Goal: Transaction & Acquisition: Download file/media

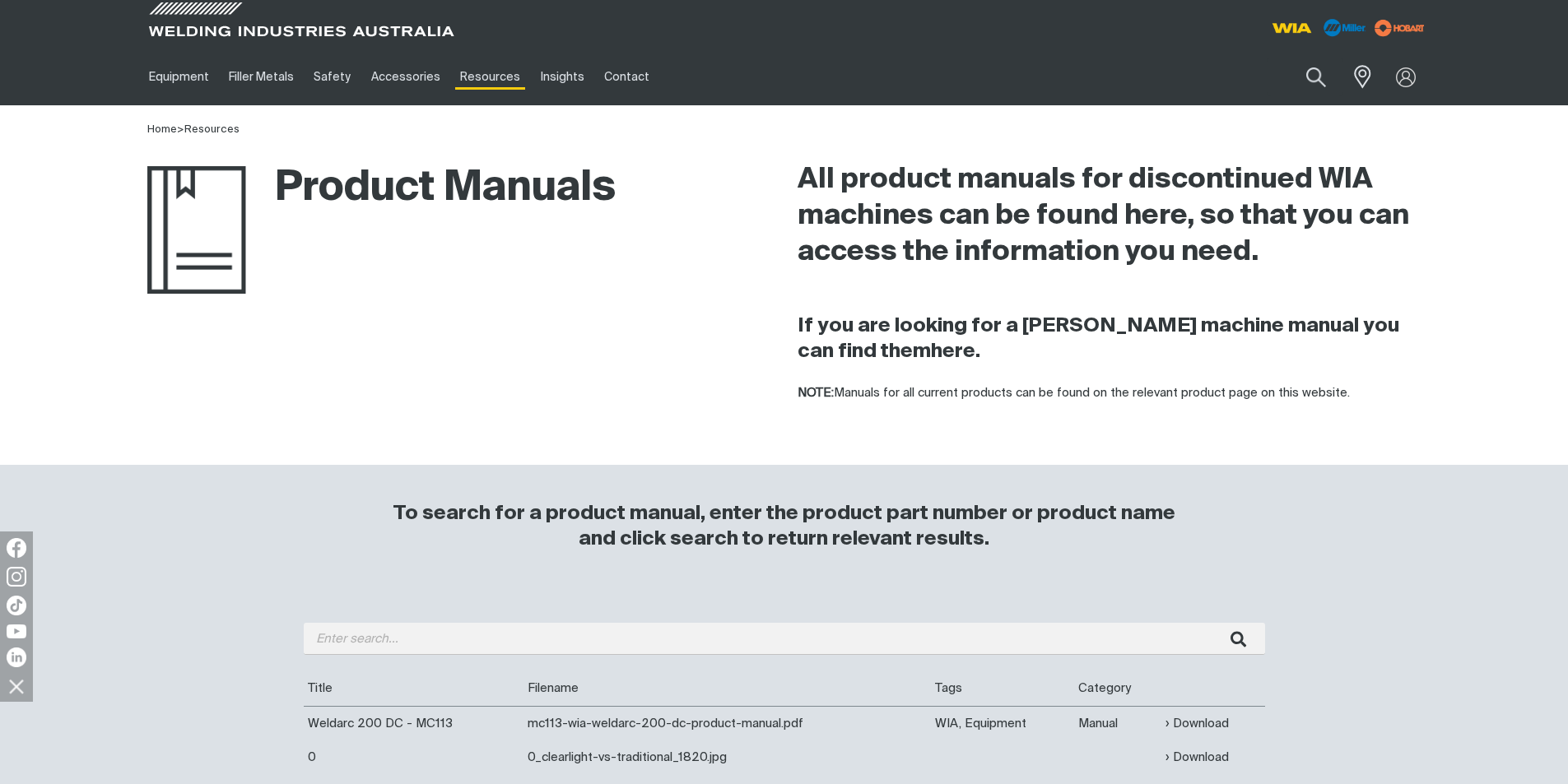
drag, startPoint x: 344, startPoint y: 620, endPoint x: 322, endPoint y: 635, distance: 26.6
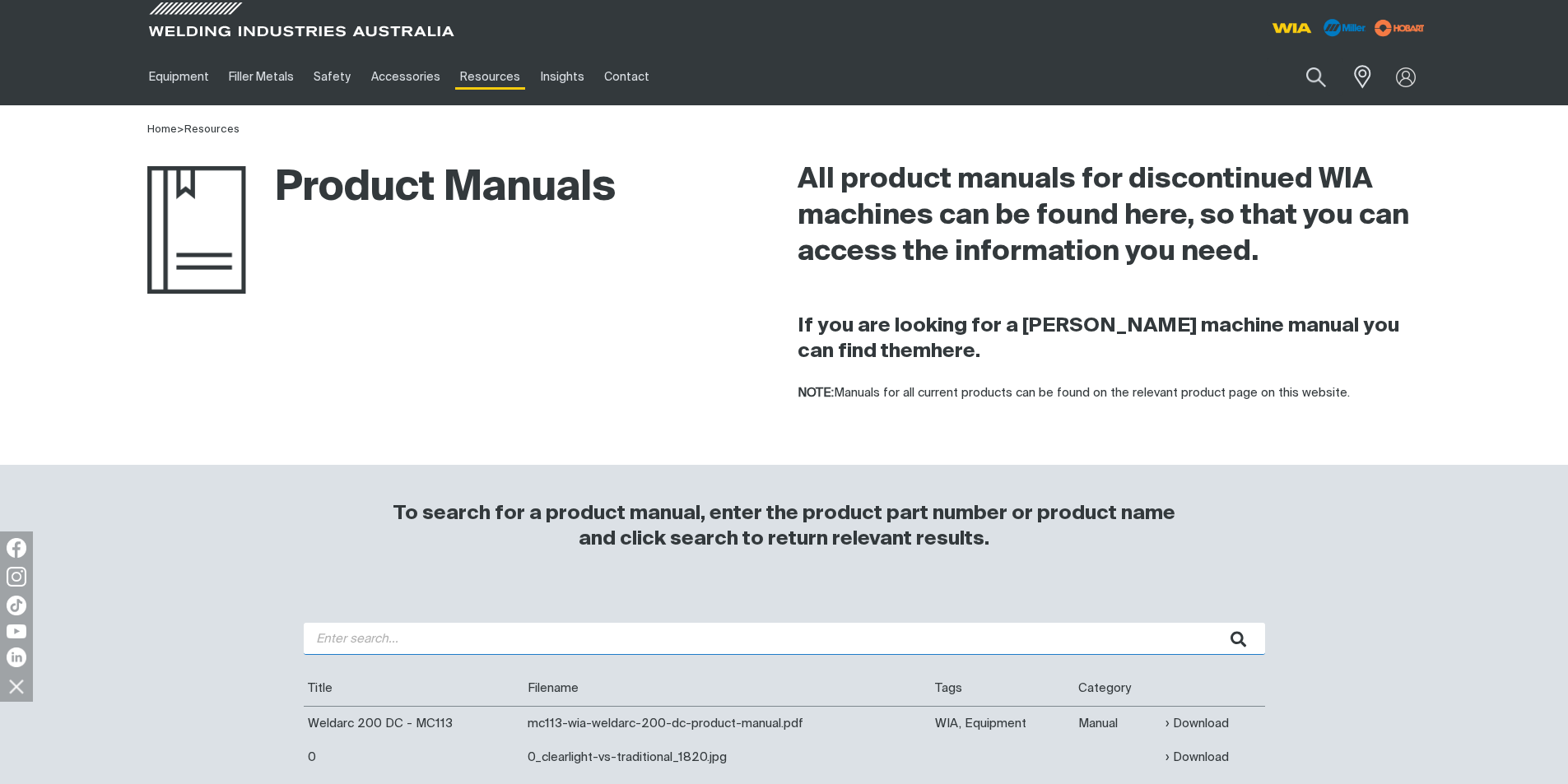
click at [322, 635] on input "search" at bounding box center [784, 638] width 961 height 32
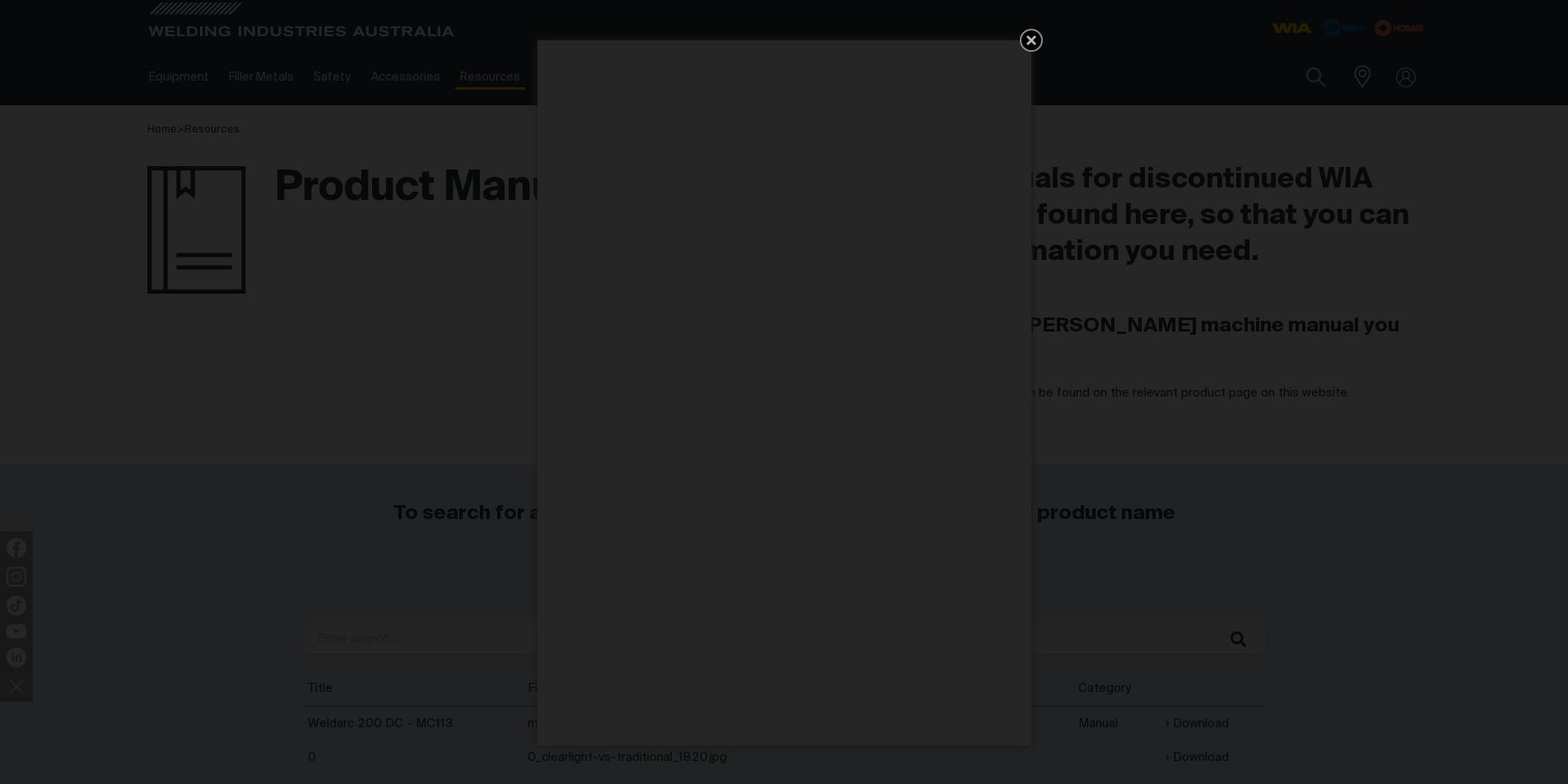
click at [1040, 44] on icon "Get 5 WIA Welding Guides Free!" at bounding box center [1031, 40] width 19 height 19
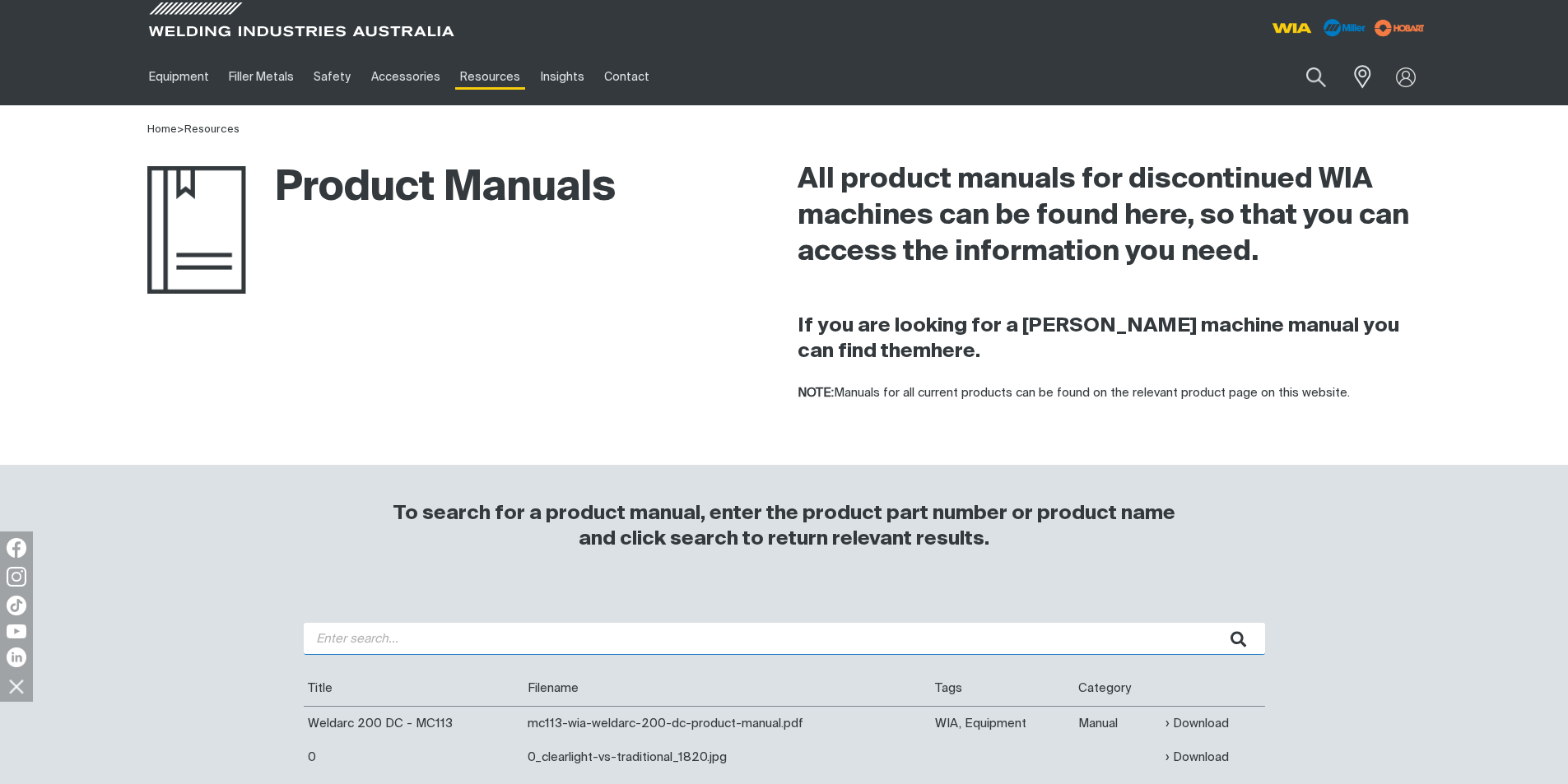
click at [341, 631] on input "search" at bounding box center [784, 638] width 961 height 32
type input "w65"
click at [1213, 622] on button "submit" at bounding box center [1239, 638] width 52 height 32
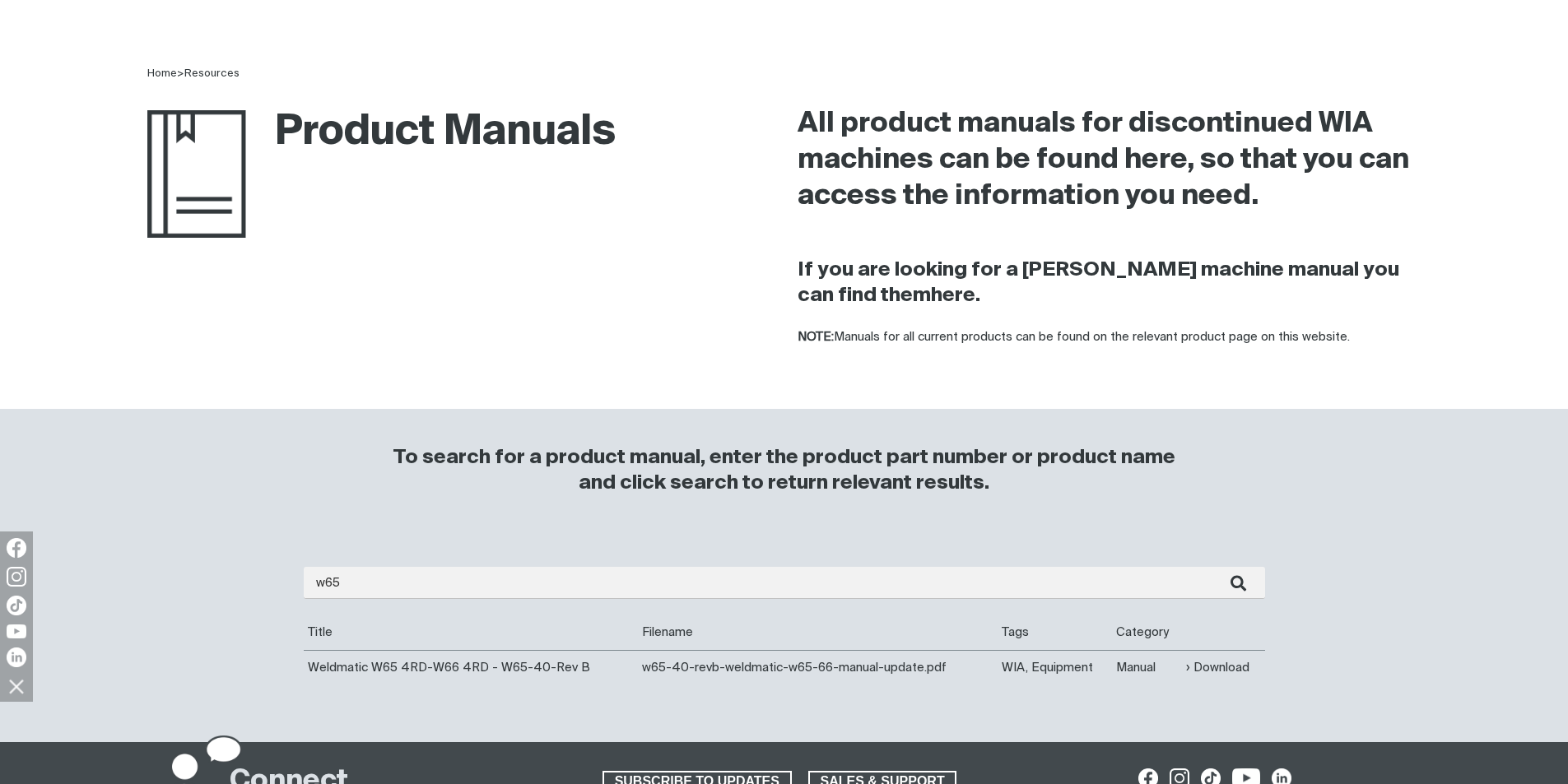
scroll to position [246, 0]
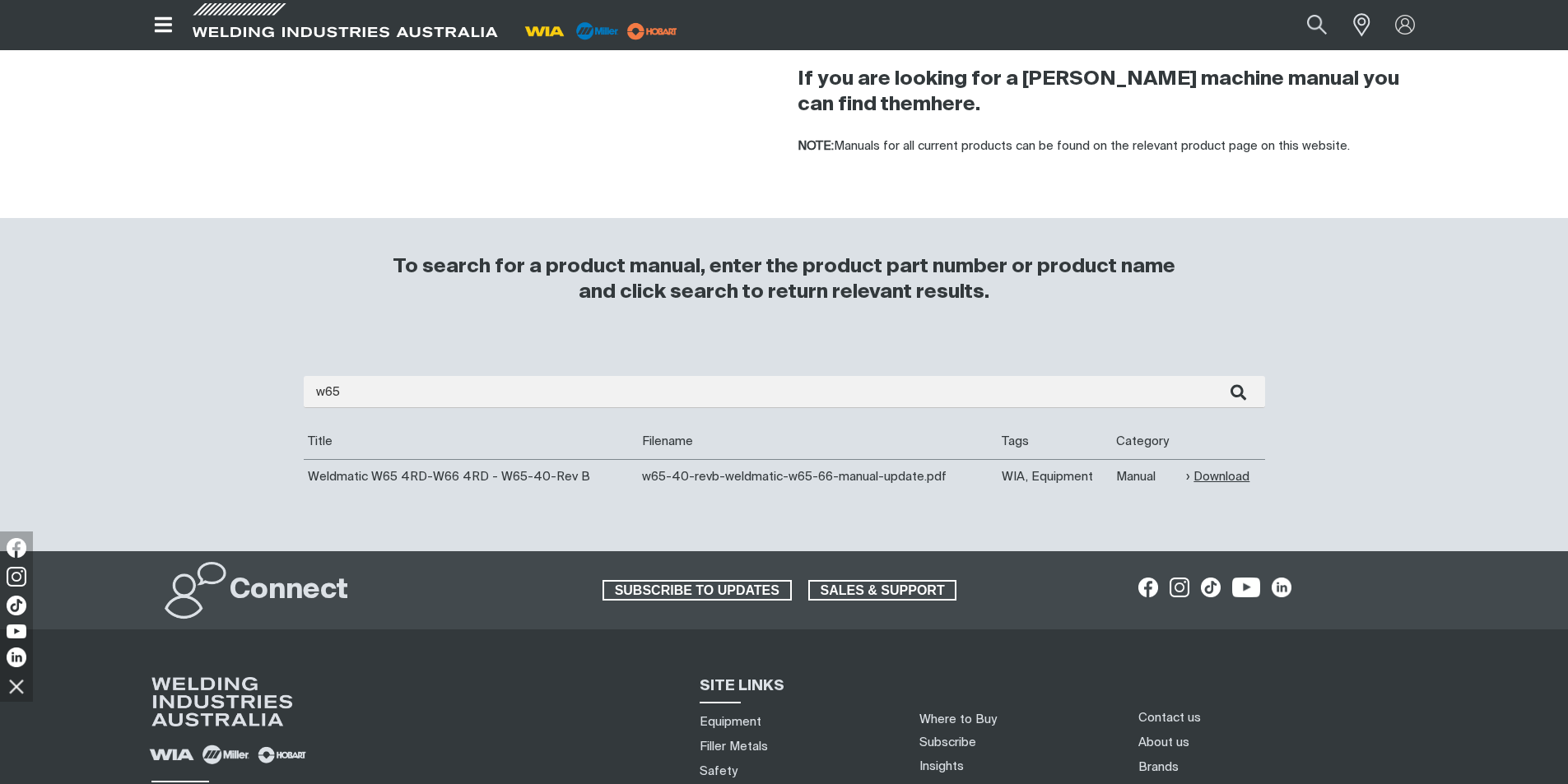
click at [1209, 476] on link "Download" at bounding box center [1217, 476] width 63 height 19
click at [1234, 386] on icon "submit" at bounding box center [1239, 392] width 16 height 17
